Goal: Task Accomplishment & Management: Use online tool/utility

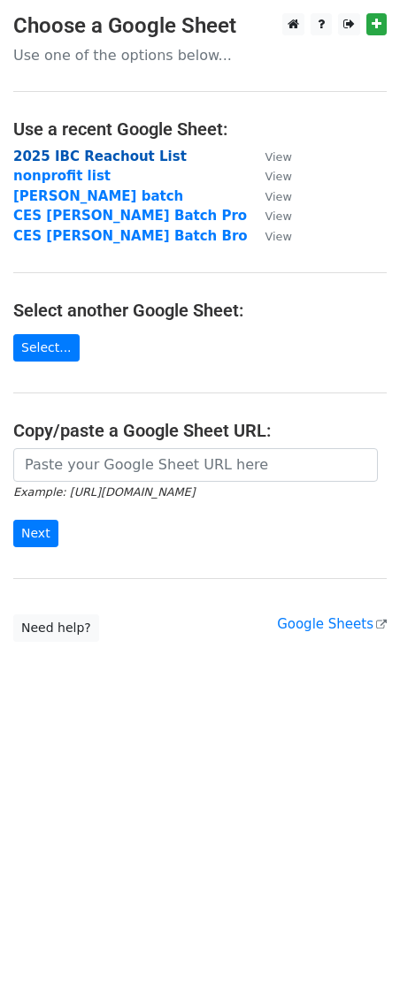
click at [89, 155] on strong "2025 IBC Reachout List" at bounding box center [99, 157] width 173 height 16
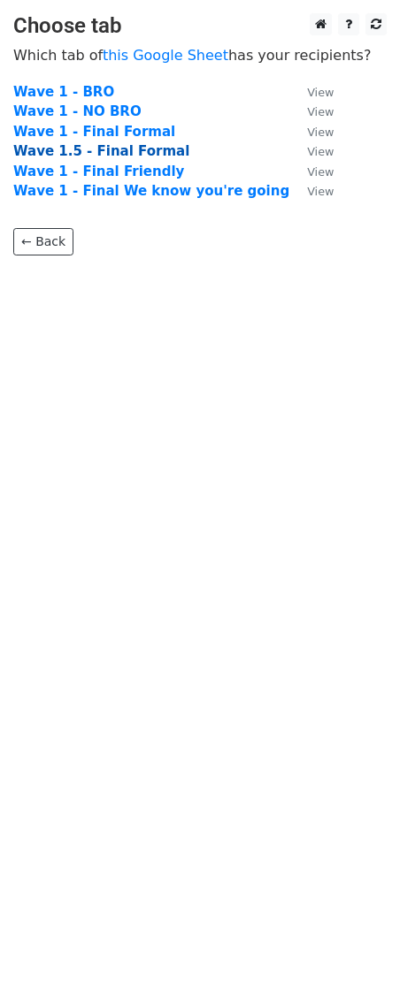
click at [110, 151] on strong "Wave 1.5 - Final Formal" at bounding box center [101, 151] width 176 height 16
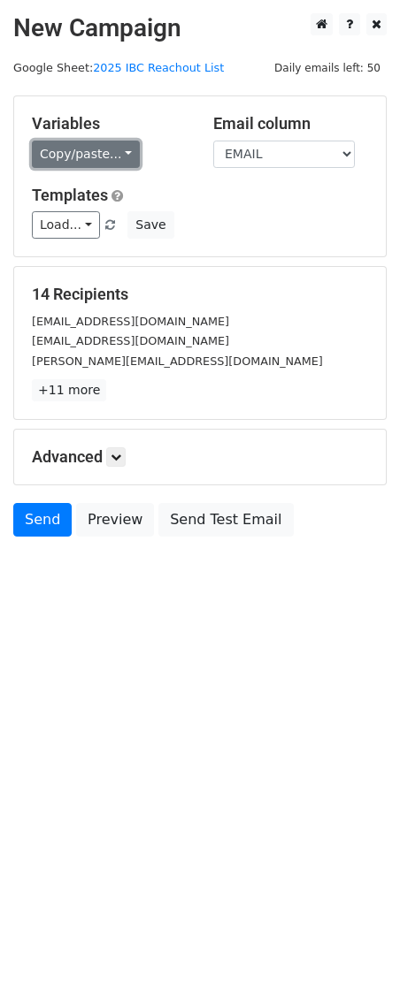
click at [122, 156] on link "Copy/paste..." at bounding box center [86, 154] width 108 height 27
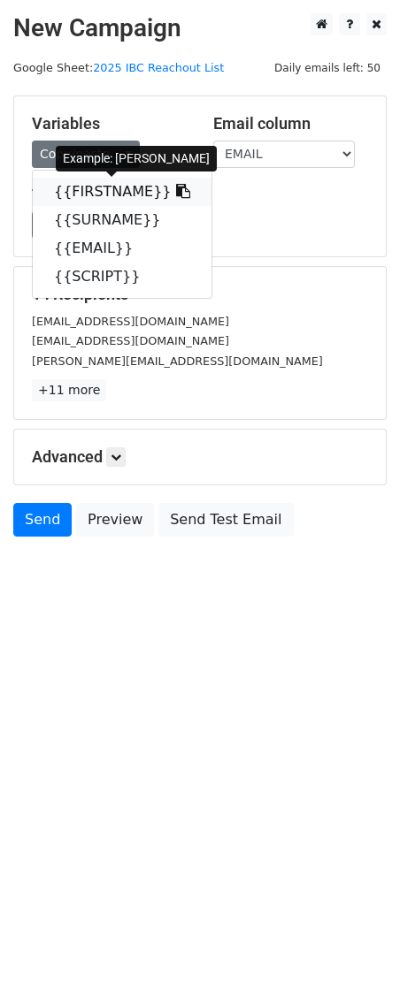
click at [119, 182] on link "{{FIRSTNAME}}" at bounding box center [122, 192] width 179 height 28
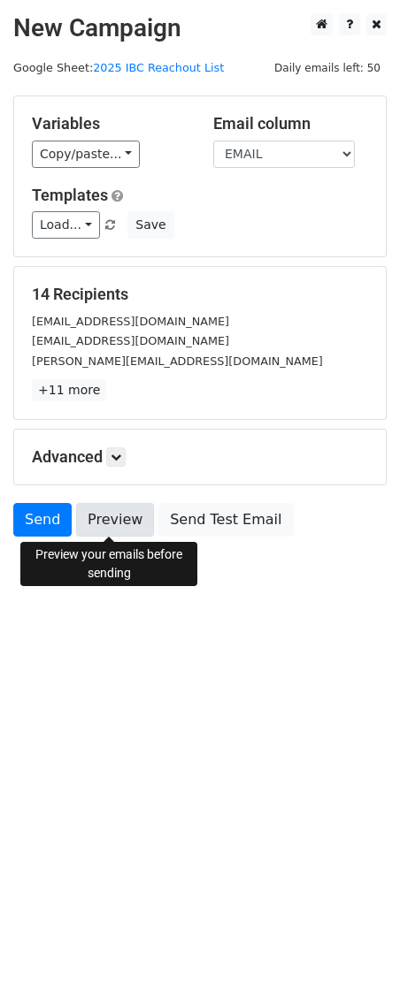
click at [98, 517] on link "Preview" at bounding box center [115, 520] width 78 height 34
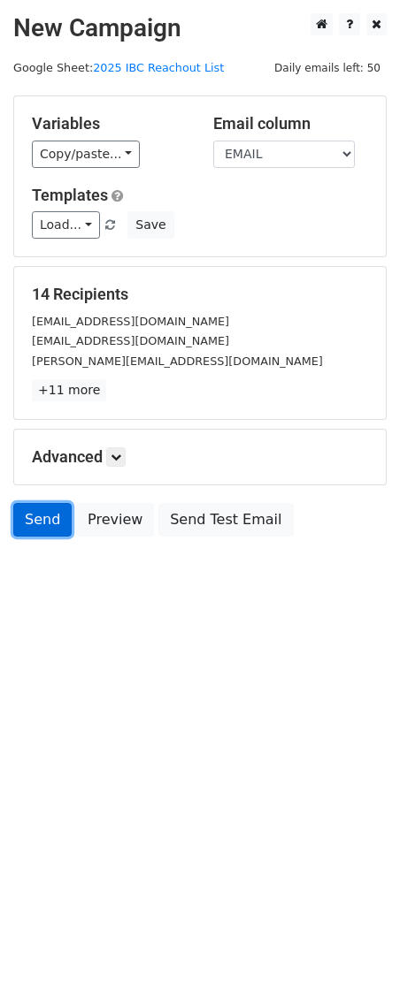
click at [42, 514] on link "Send" at bounding box center [42, 520] width 58 height 34
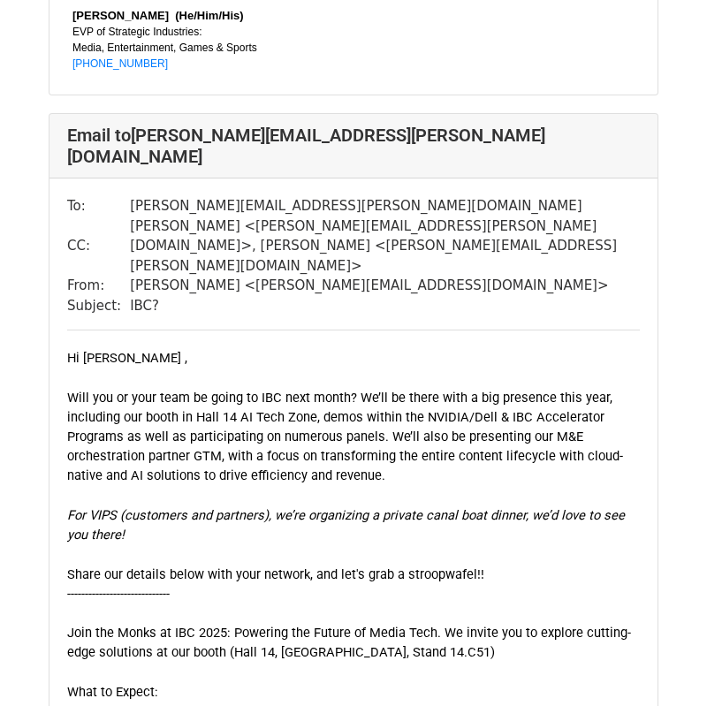
scroll to position [4578, 0]
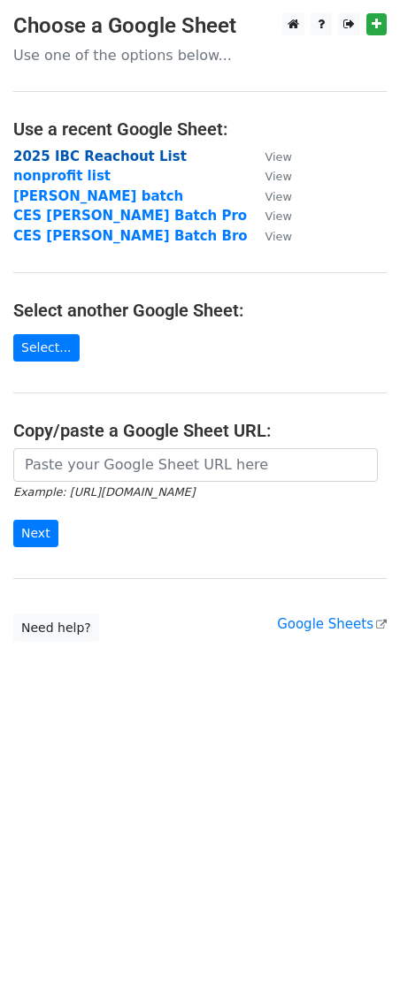
click at [41, 158] on strong "2025 IBC Reachout List" at bounding box center [99, 157] width 173 height 16
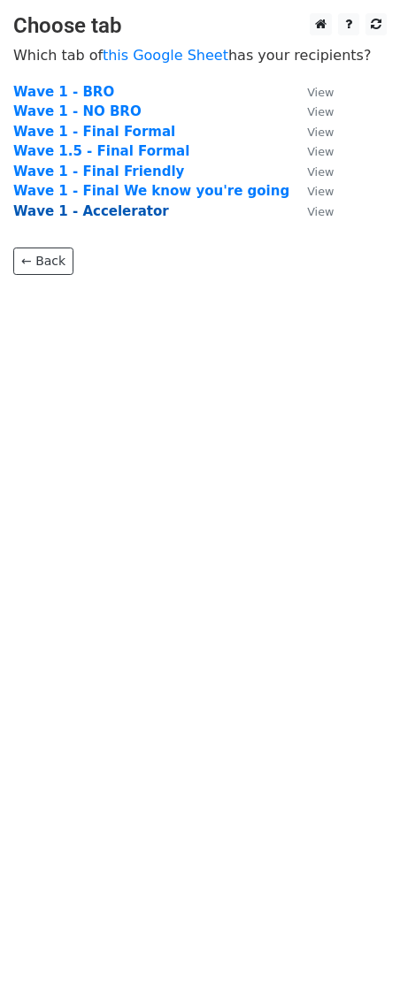
click at [115, 208] on strong "Wave 1 - Accelerator" at bounding box center [91, 211] width 156 height 16
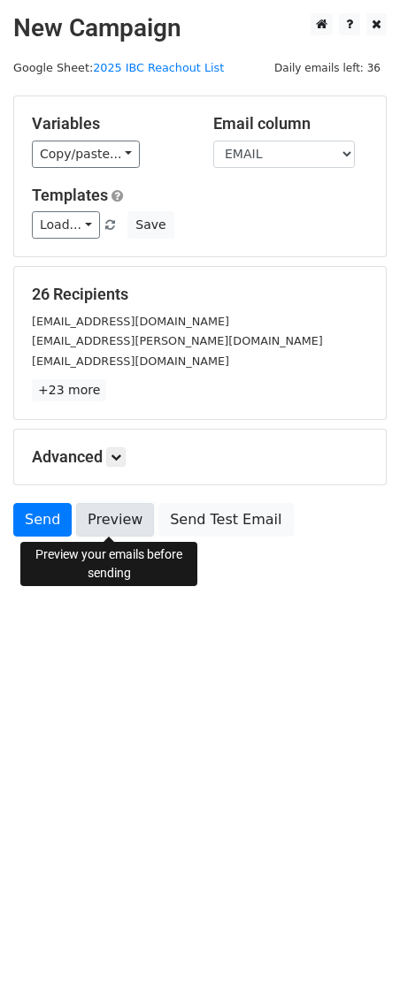
click at [97, 520] on link "Preview" at bounding box center [115, 520] width 78 height 34
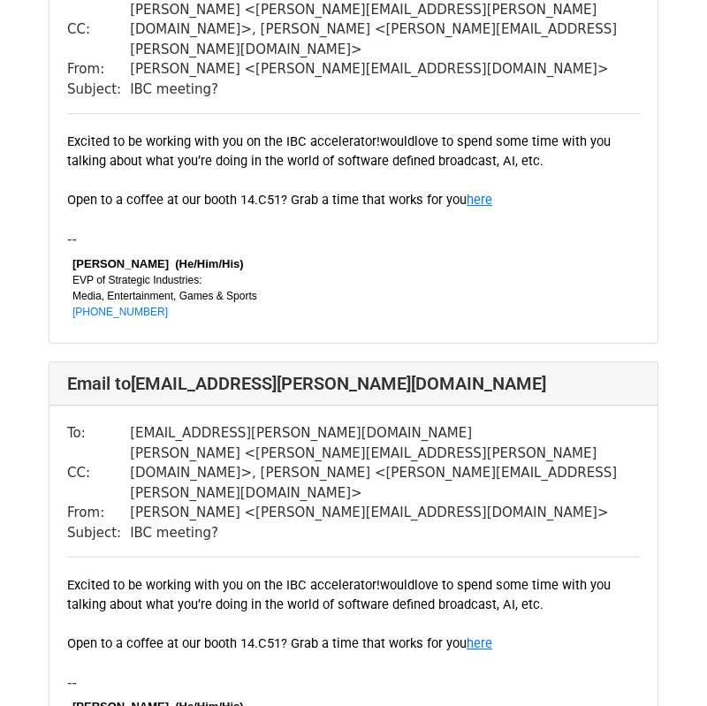
scroll to position [1097, 0]
